Goal: Task Accomplishment & Management: Manage account settings

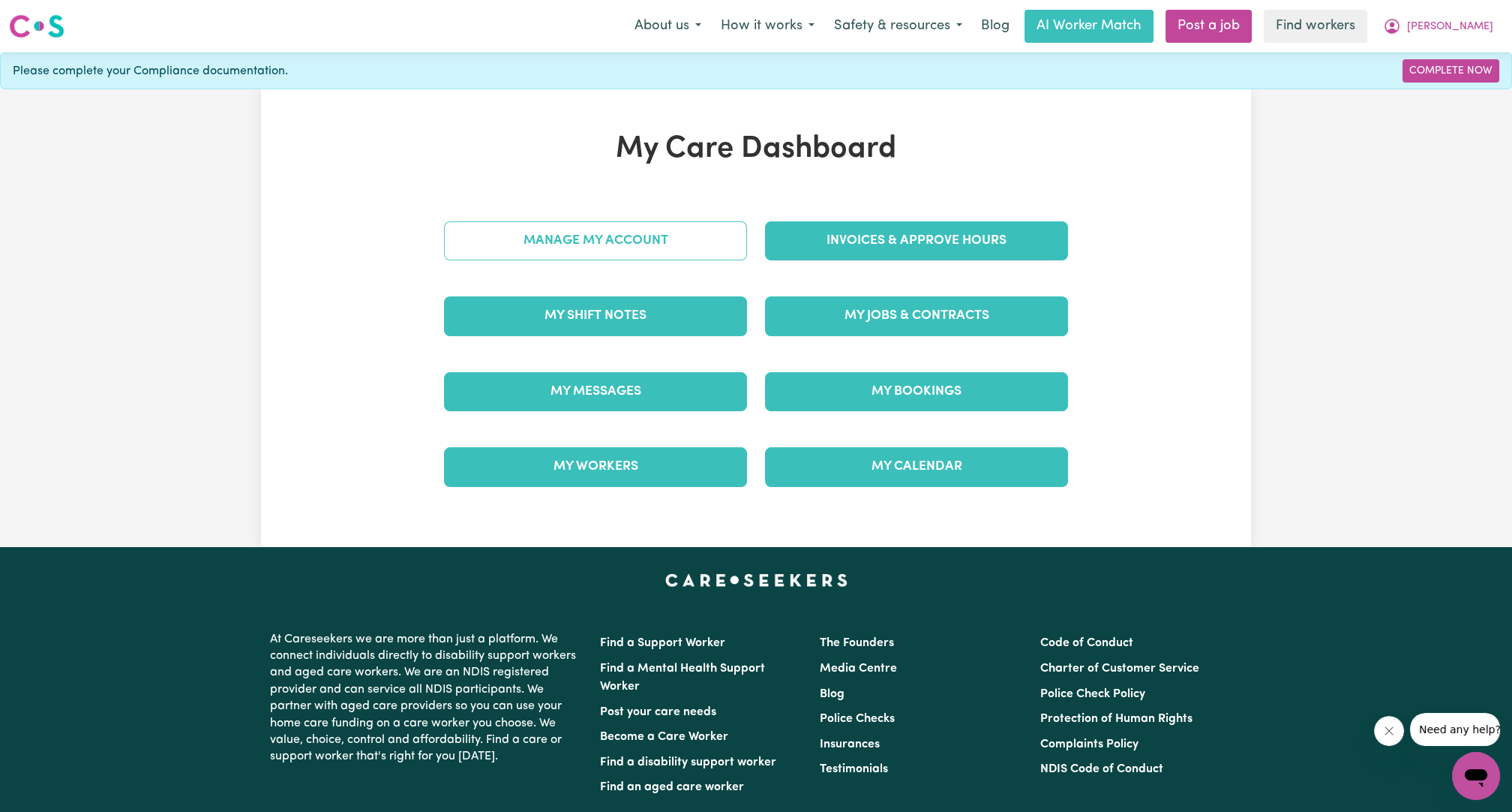
click at [693, 250] on link "Manage My Account" at bounding box center [595, 241] width 303 height 39
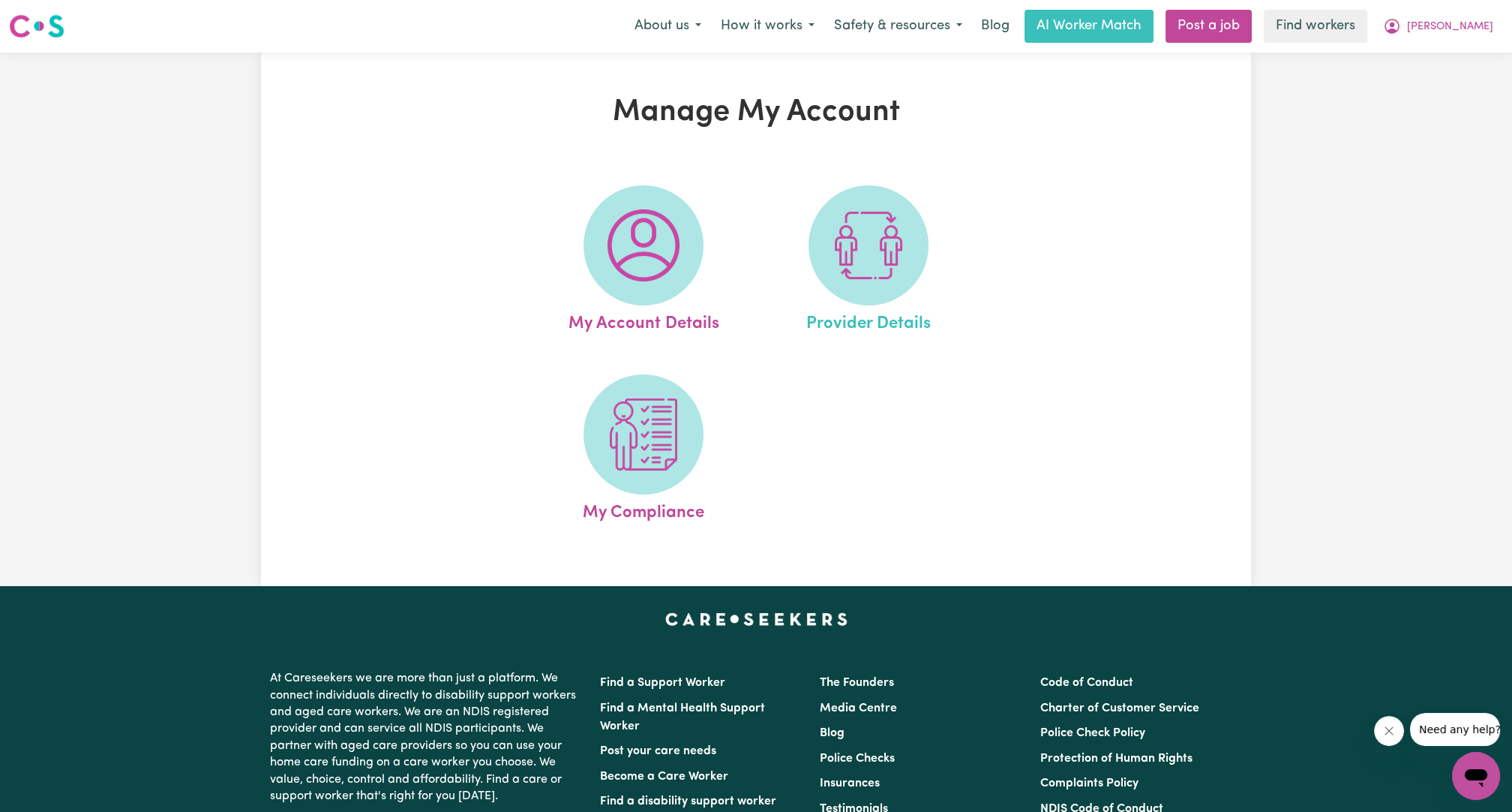
click at [792, 216] on link "Provider Details" at bounding box center [868, 261] width 216 height 151
select select "NDIS_FUNDING_AGENCY_MANAGED"
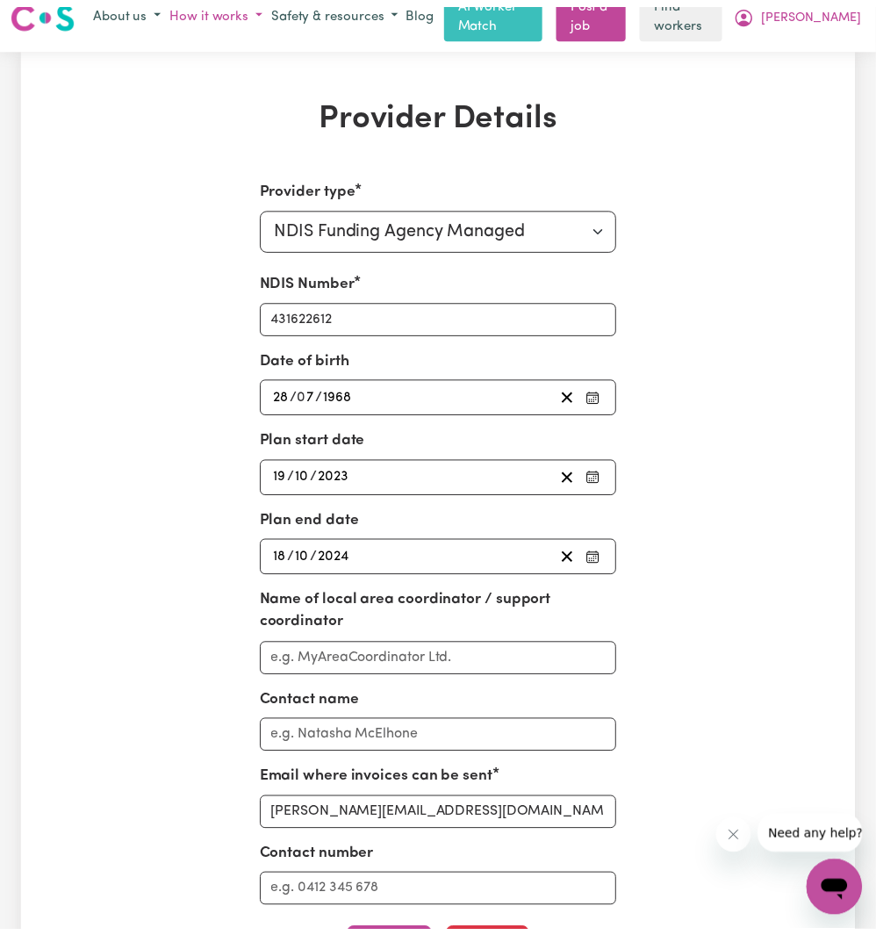
scroll to position [21, 0]
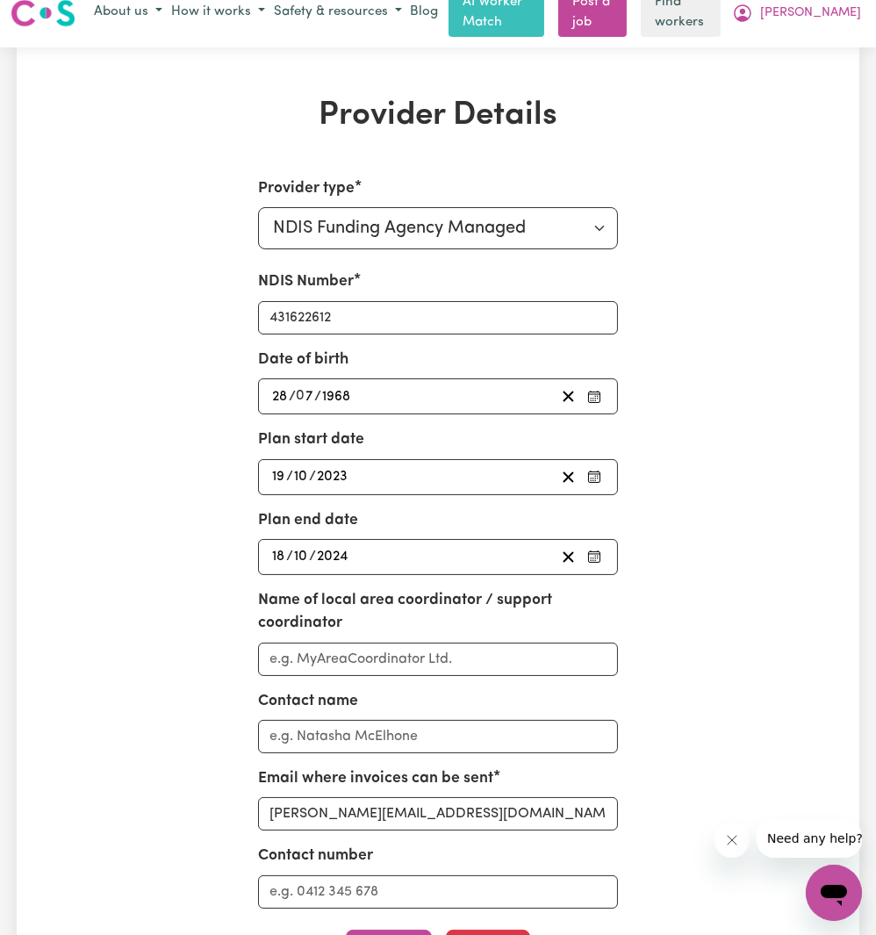
click at [393, 490] on div "[DATE] [DATE]" at bounding box center [438, 477] width 361 height 36
click at [420, 474] on div "[DATE] [DATE]" at bounding box center [413, 477] width 286 height 24
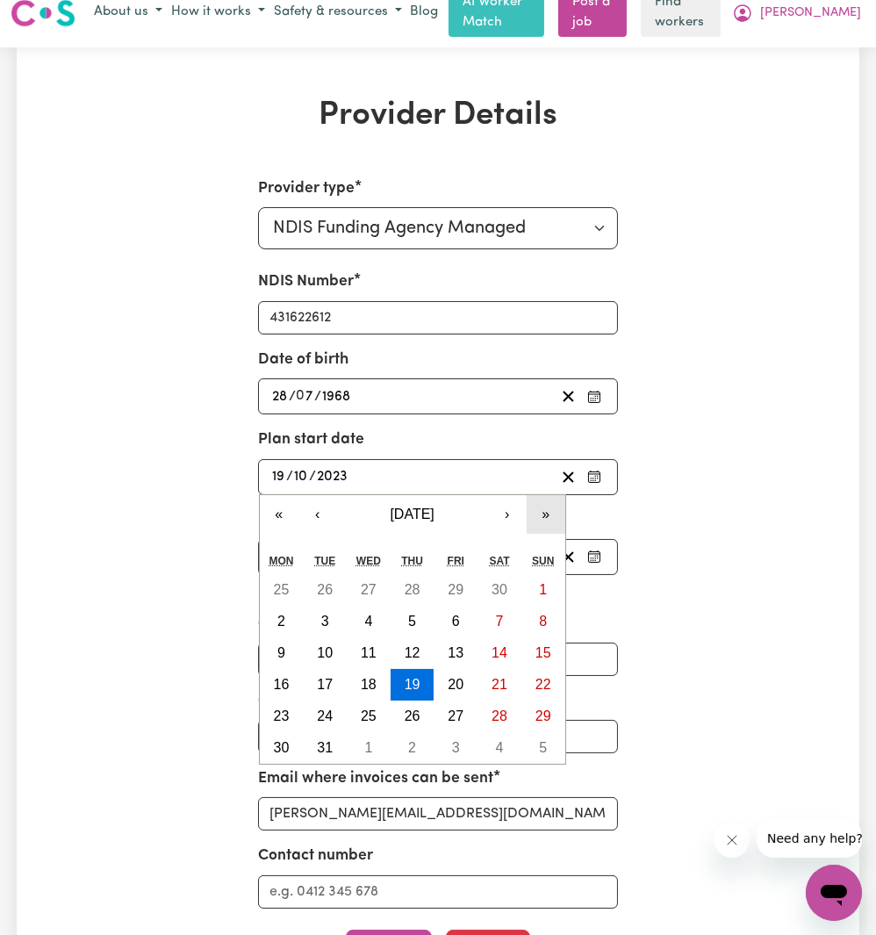
click at [547, 512] on button "»" at bounding box center [546, 514] width 39 height 39
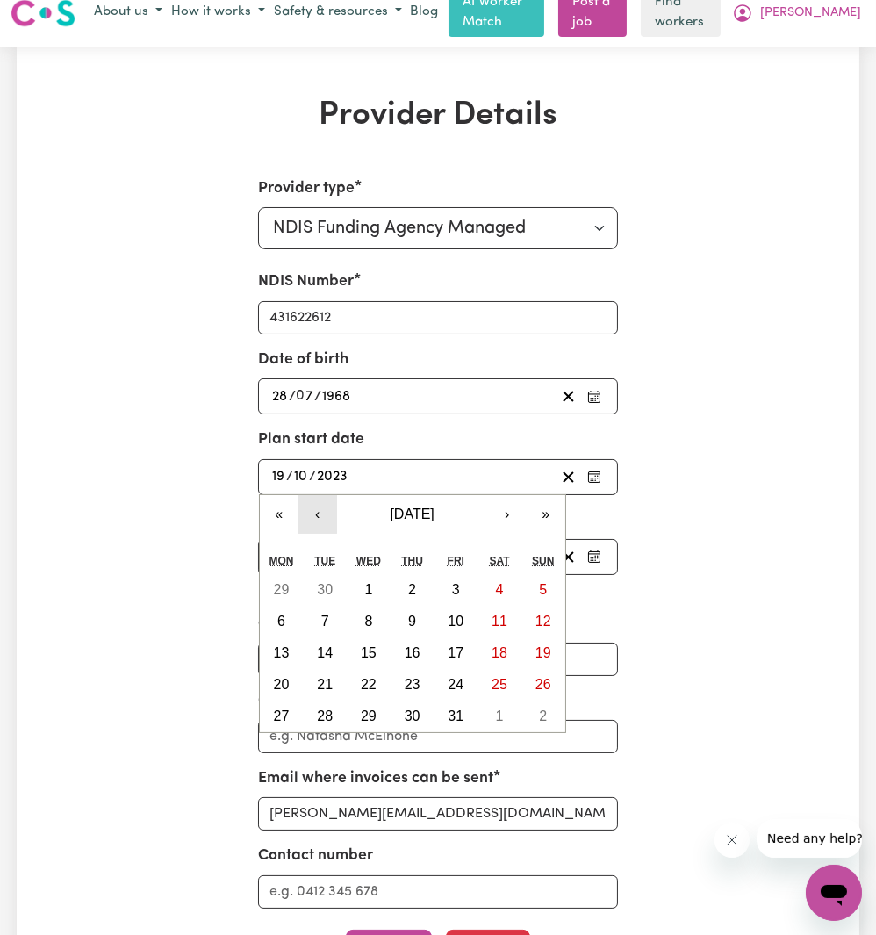
click at [309, 512] on button "‹" at bounding box center [318, 514] width 39 height 39
click at [328, 645] on abbr "12" at bounding box center [325, 652] width 16 height 15
type input "[DATE]"
type input "12"
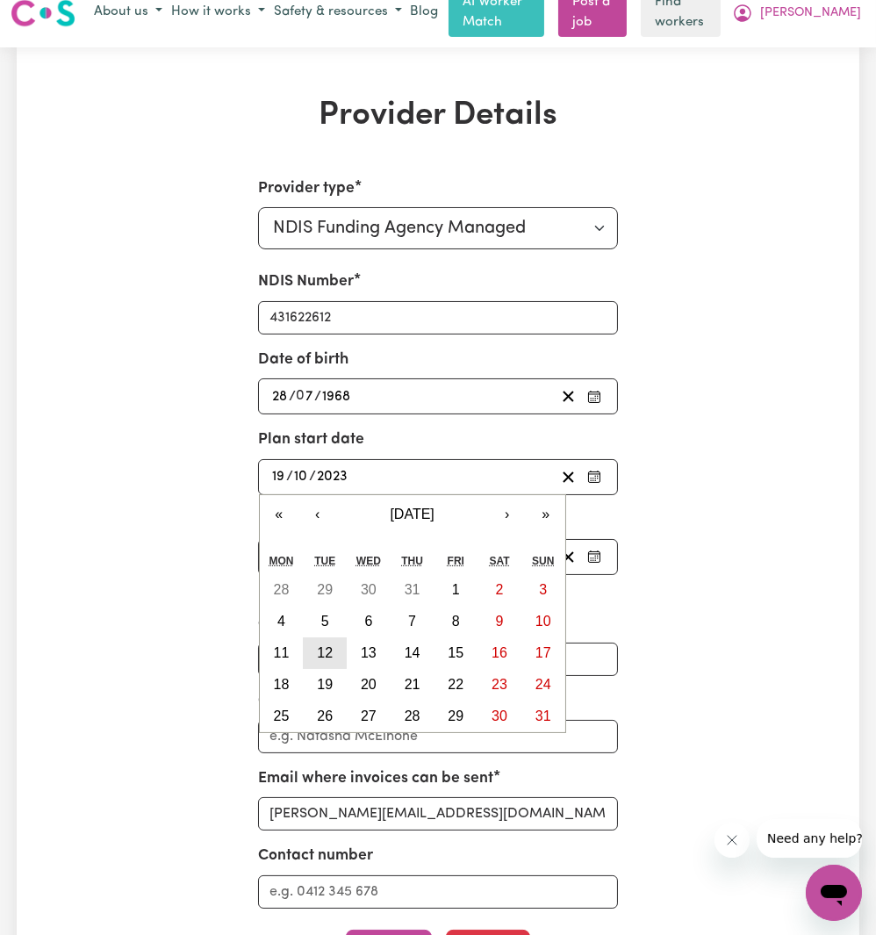
type input "8"
type input "2025"
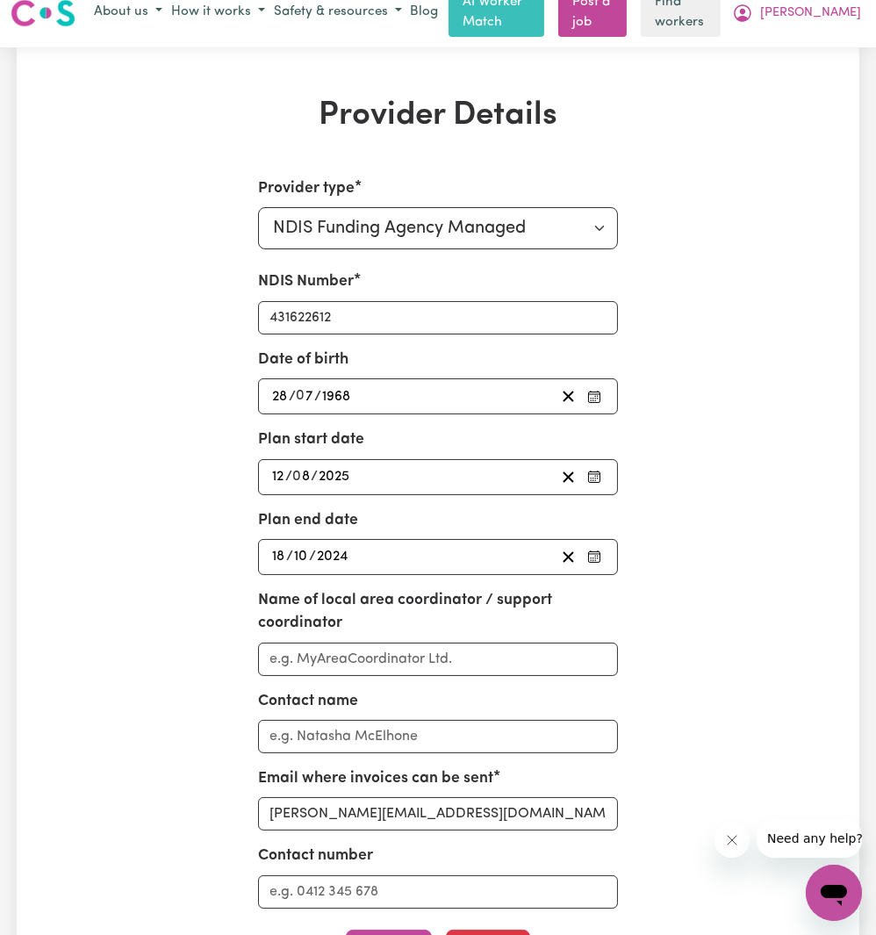
click at [472, 562] on div "[DATE] [DATE]" at bounding box center [413, 557] width 286 height 24
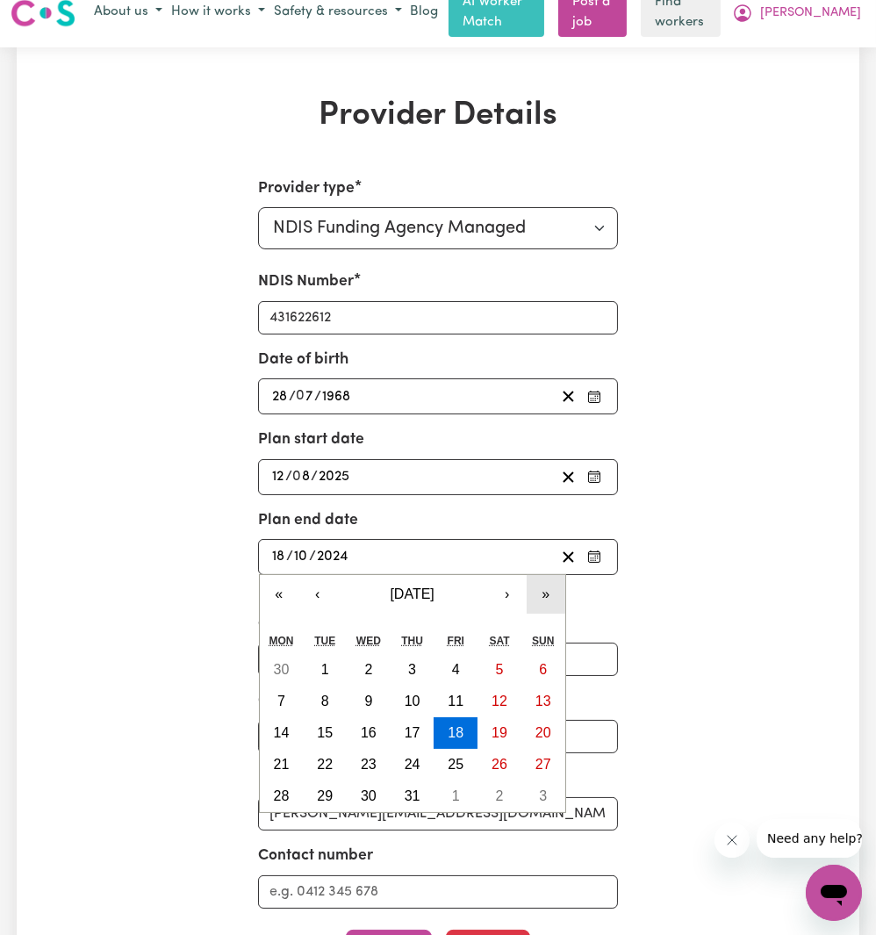
click at [542, 591] on button "»" at bounding box center [546, 594] width 39 height 39
click at [321, 587] on button "‹" at bounding box center [318, 594] width 39 height 39
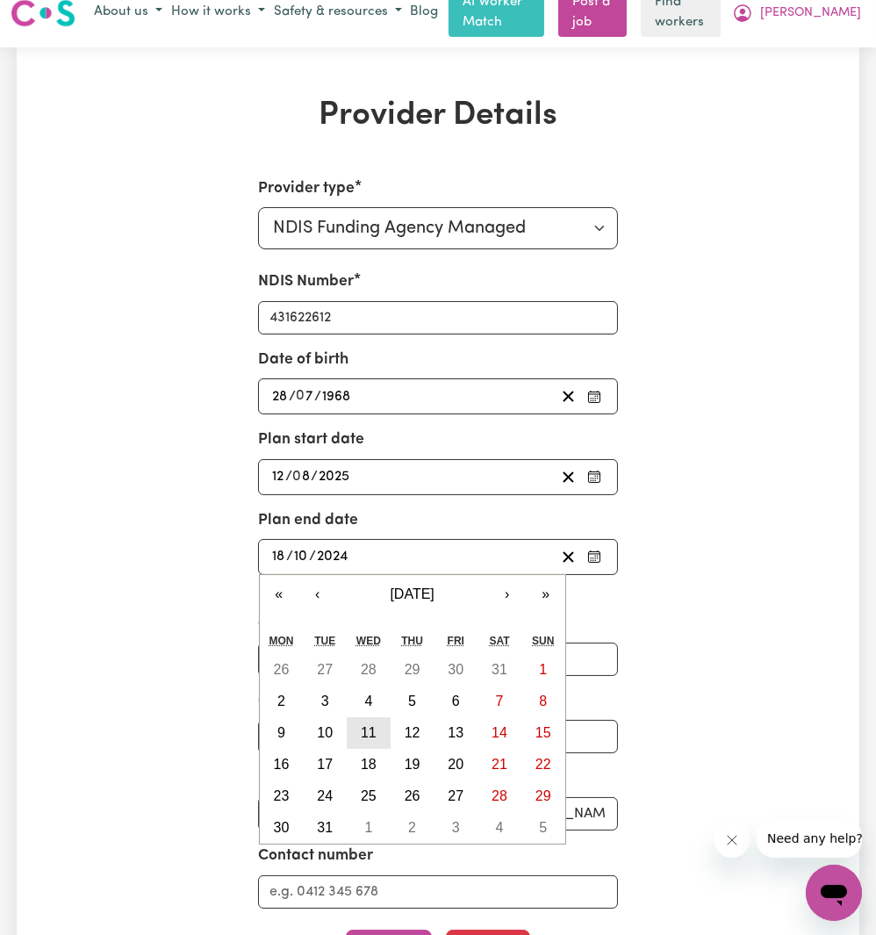
click at [362, 738] on button "11" at bounding box center [369, 733] width 44 height 32
type input "[DATE]"
type input "11"
type input "8"
type input "2027"
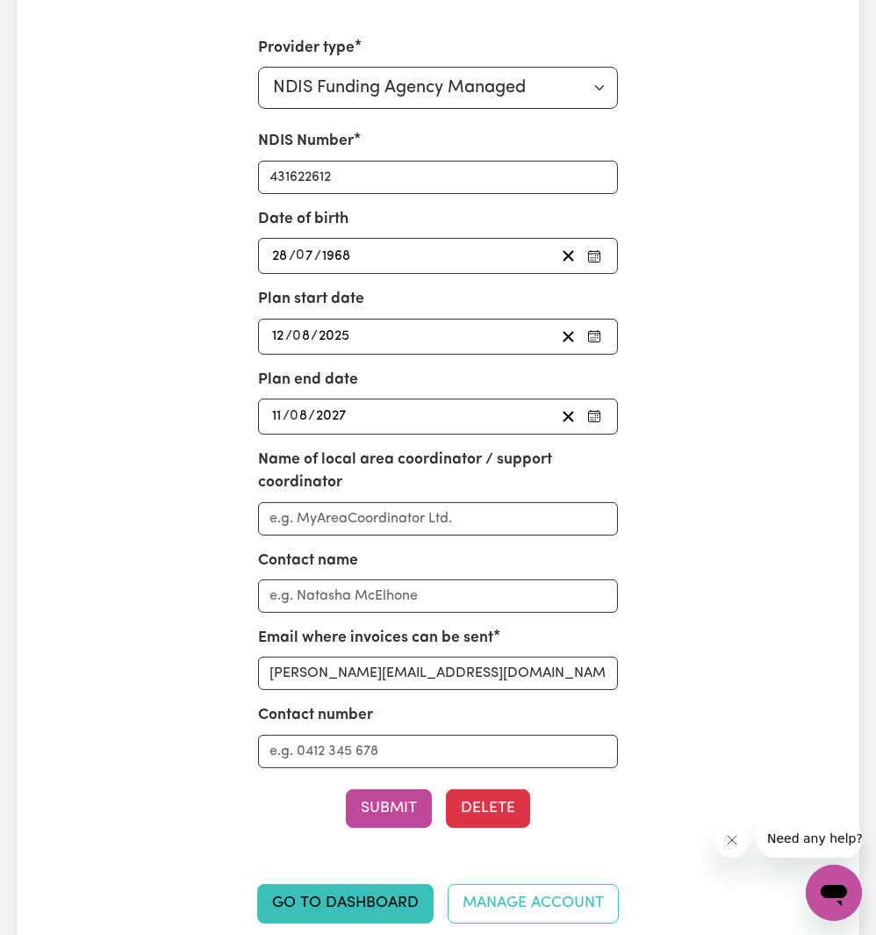
scroll to position [162, 0]
click at [409, 789] on button "Submit" at bounding box center [389, 808] width 86 height 39
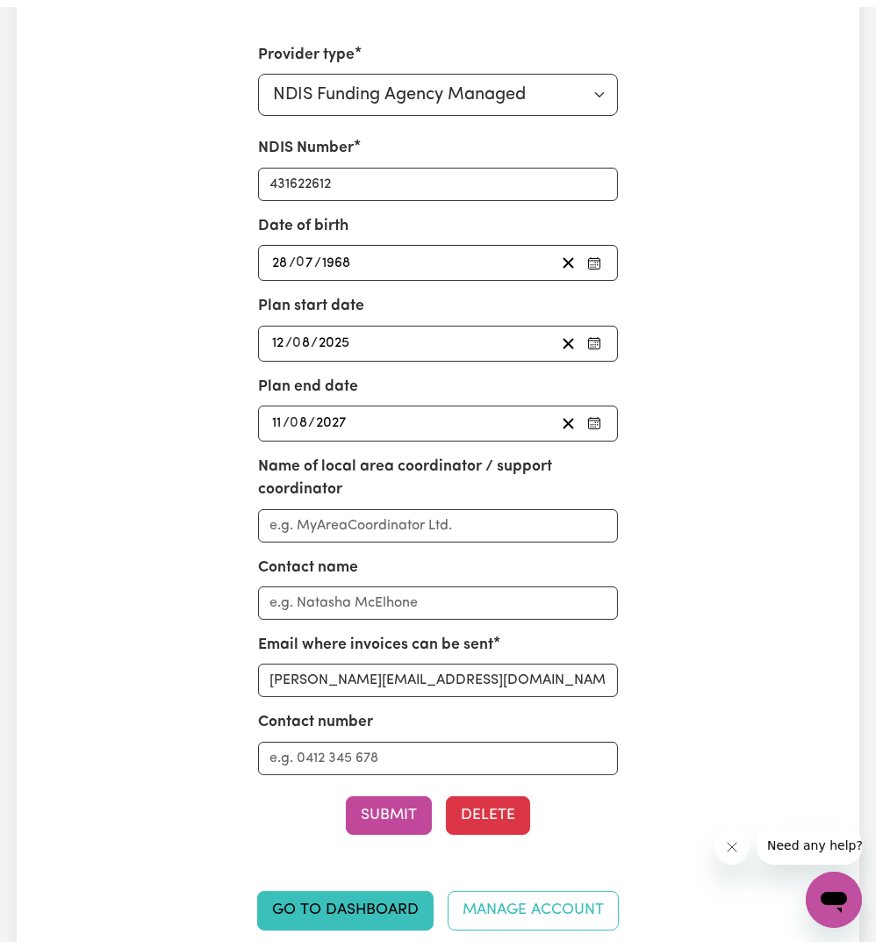
scroll to position [0, 0]
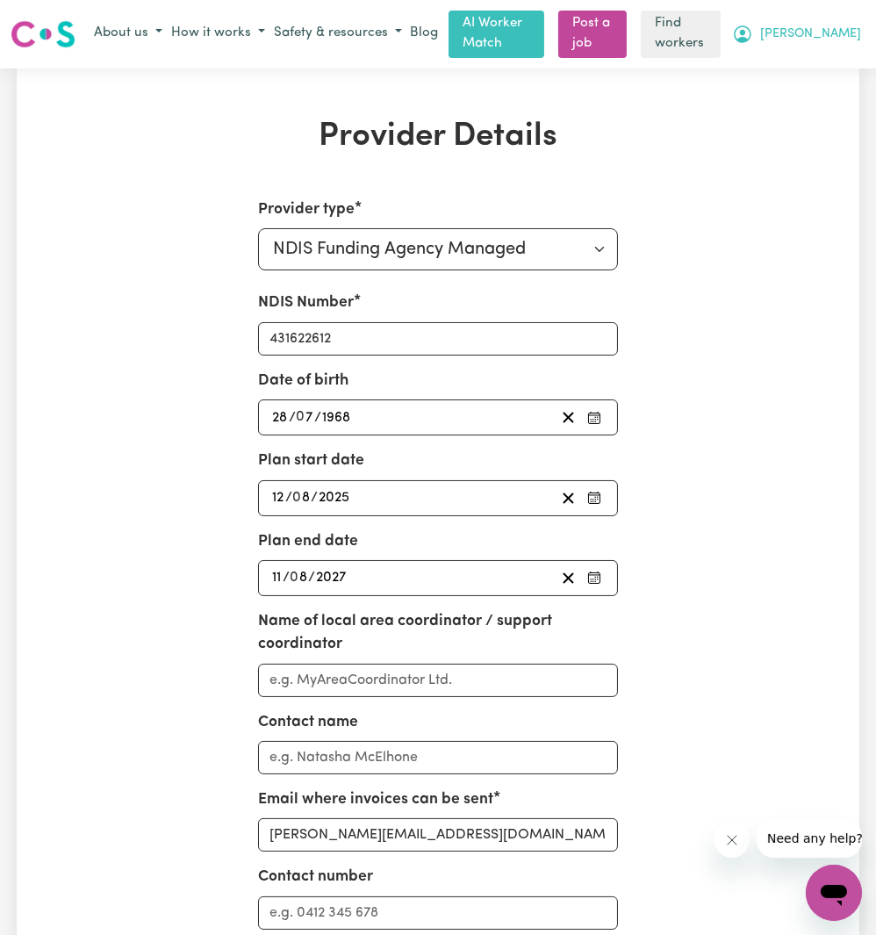
click at [823, 41] on span "[PERSON_NAME]" at bounding box center [810, 34] width 101 height 19
click at [792, 104] on link "Logout" at bounding box center [795, 101] width 139 height 33
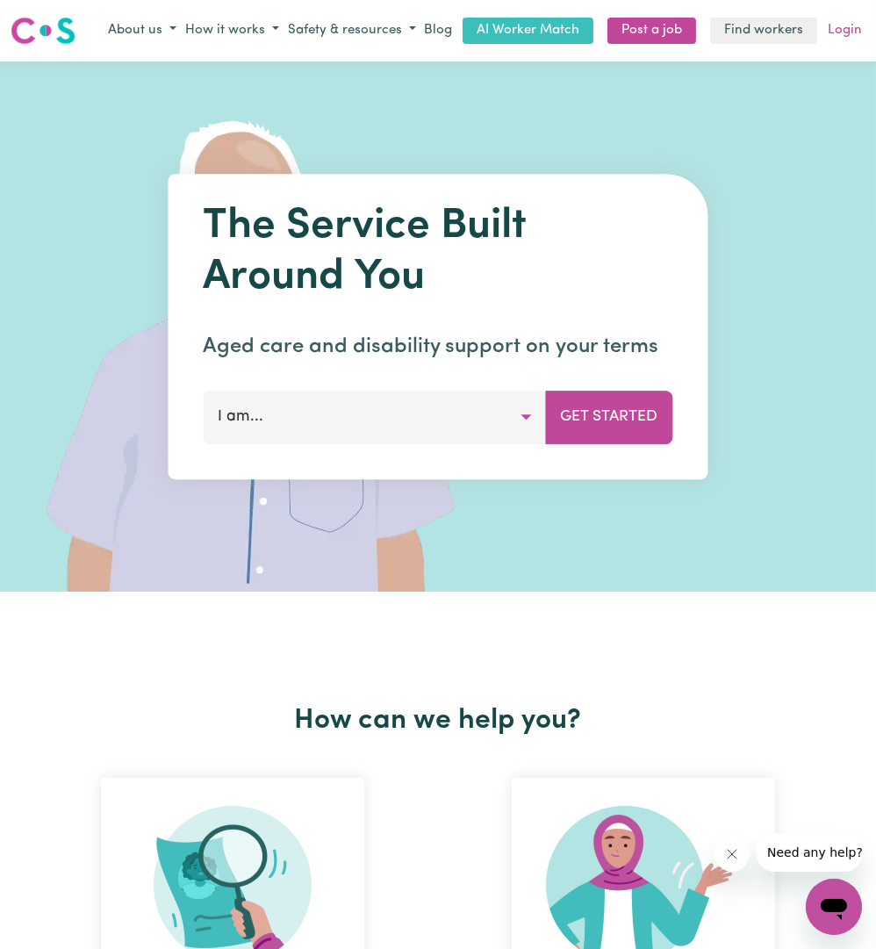
click at [844, 27] on link "Login" at bounding box center [845, 31] width 41 height 27
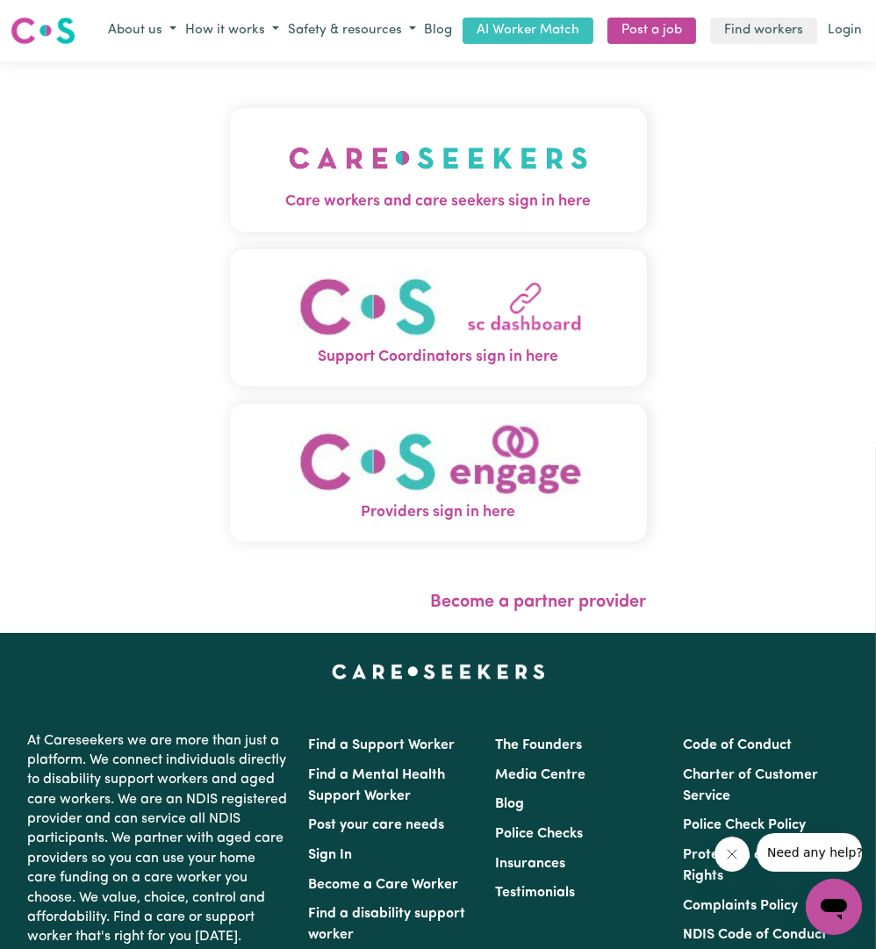
click at [544, 151] on img "Care workers and care seekers sign in here" at bounding box center [438, 158] width 299 height 65
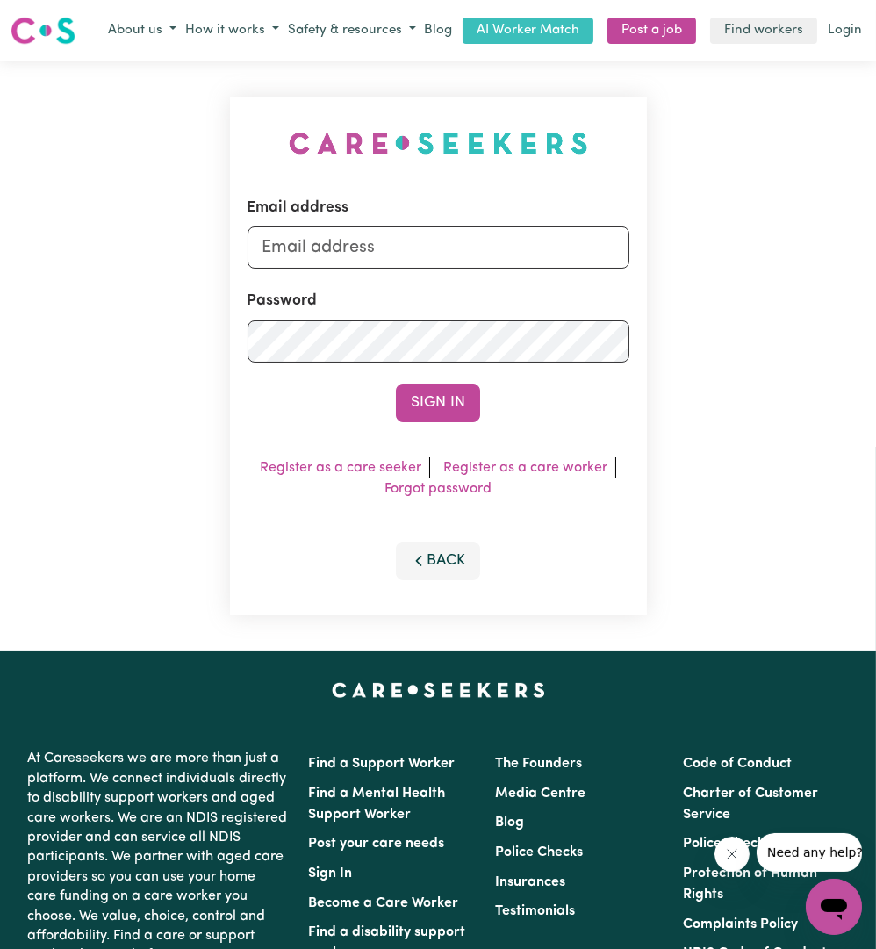
click at [502, 269] on div "Email address" at bounding box center [439, 233] width 382 height 72
click at [486, 260] on input "Email address" at bounding box center [439, 248] width 382 height 42
drag, startPoint x: 354, startPoint y: 255, endPoint x: 758, endPoint y: 266, distance: 404.1
click at [758, 266] on div "Email address [EMAIL_ADDRESS][PERSON_NAME][DOMAIN_NAME] Password Sign In Regist…" at bounding box center [438, 355] width 876 height 589
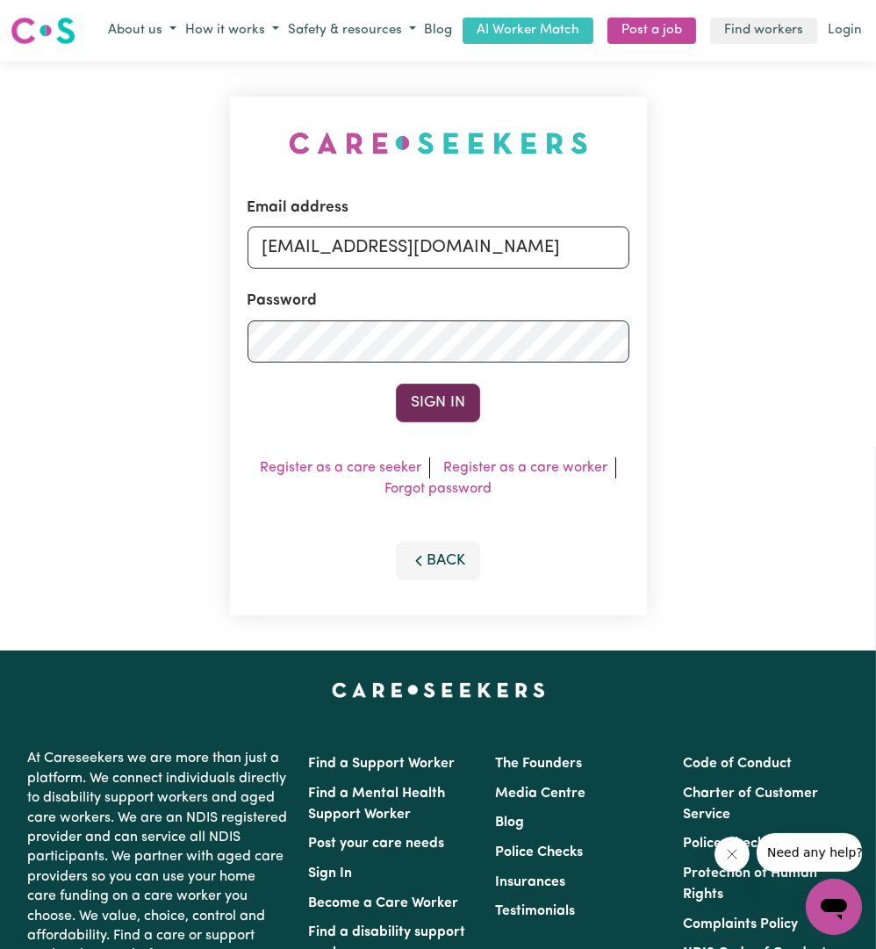
type input "[EMAIL_ADDRESS][DOMAIN_NAME]"
click at [458, 402] on button "Sign In" at bounding box center [438, 403] width 84 height 39
